Goal: Task Accomplishment & Management: Use online tool/utility

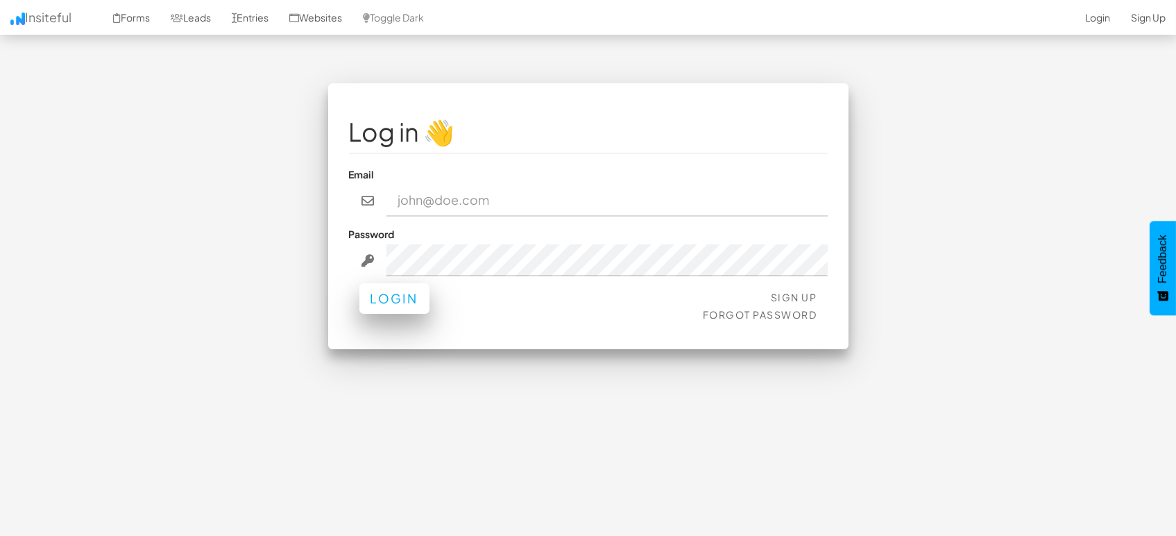
type input "[EMAIL_ADDRESS][DOMAIN_NAME]"
click at [400, 301] on button "Login" at bounding box center [394, 298] width 70 height 31
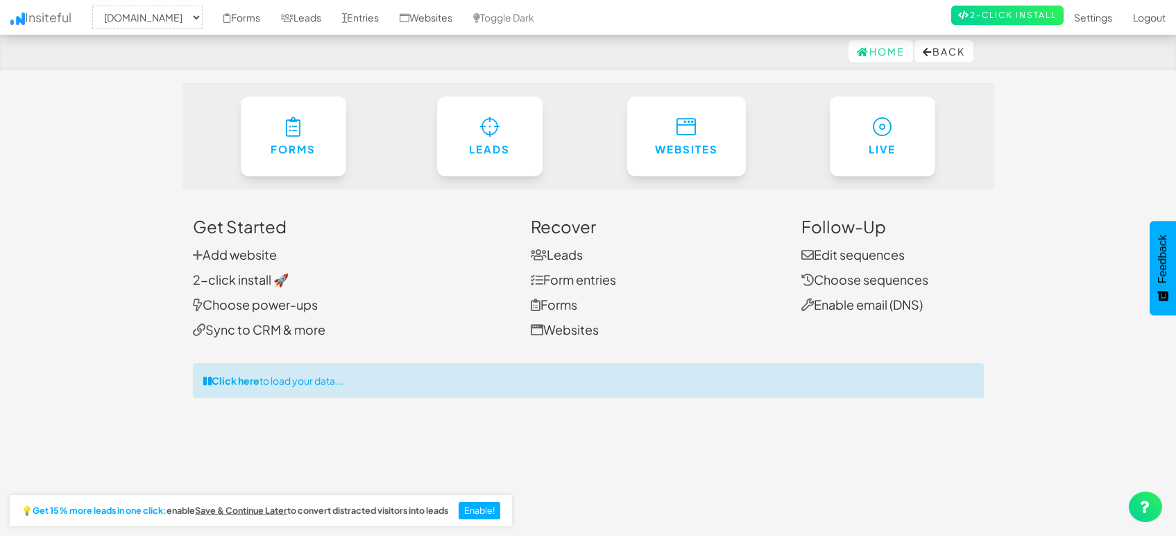
select select "1505"
click at [351, 19] on link "Entries" at bounding box center [361, 17] width 58 height 35
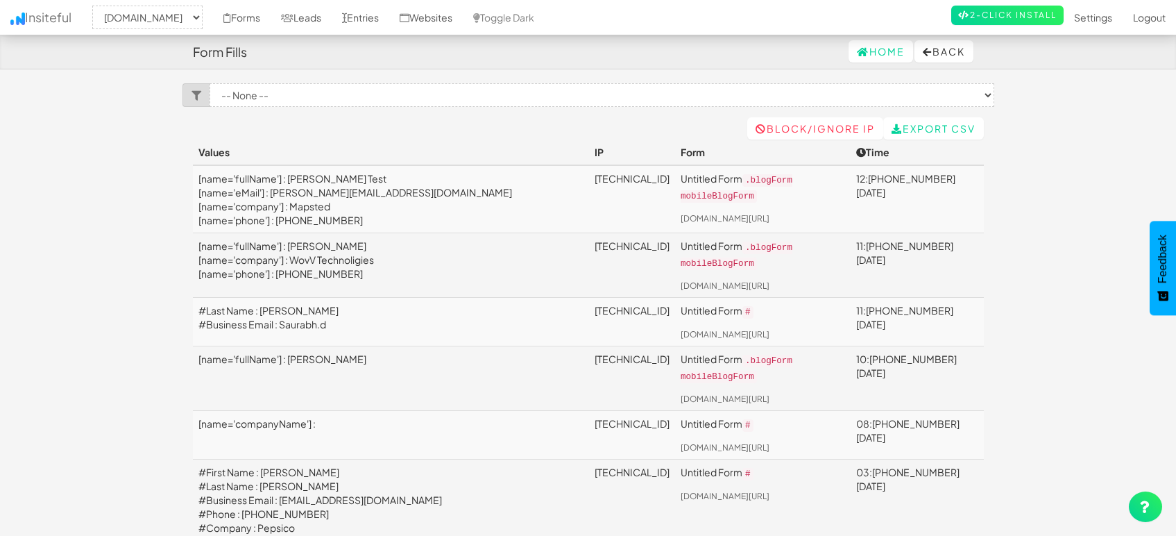
select select "1505"
